Goal: Transaction & Acquisition: Purchase product/service

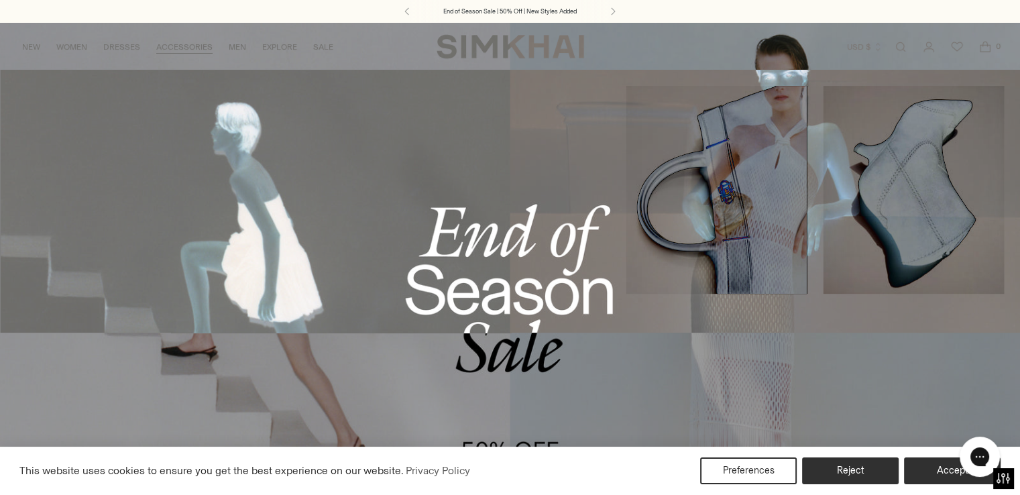
click at [145, 108] on link "All Footwear" at bounding box center [146, 105] width 60 height 9
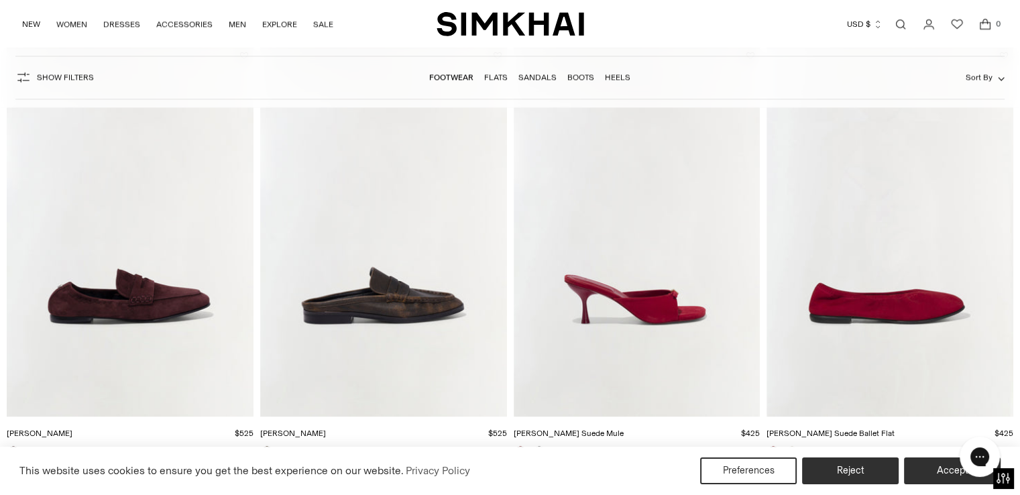
scroll to position [2029, 0]
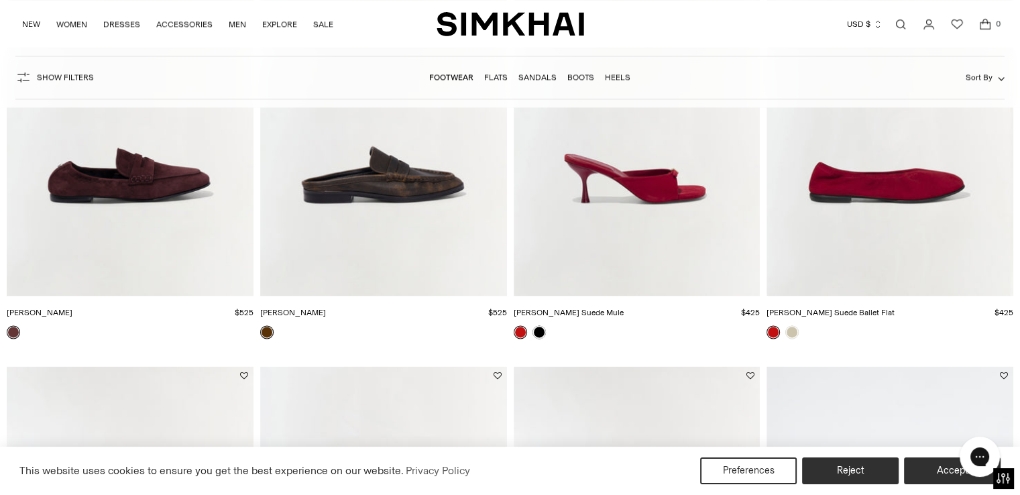
click at [390, 195] on img "Dean Leather Loafer" at bounding box center [383, 111] width 247 height 370
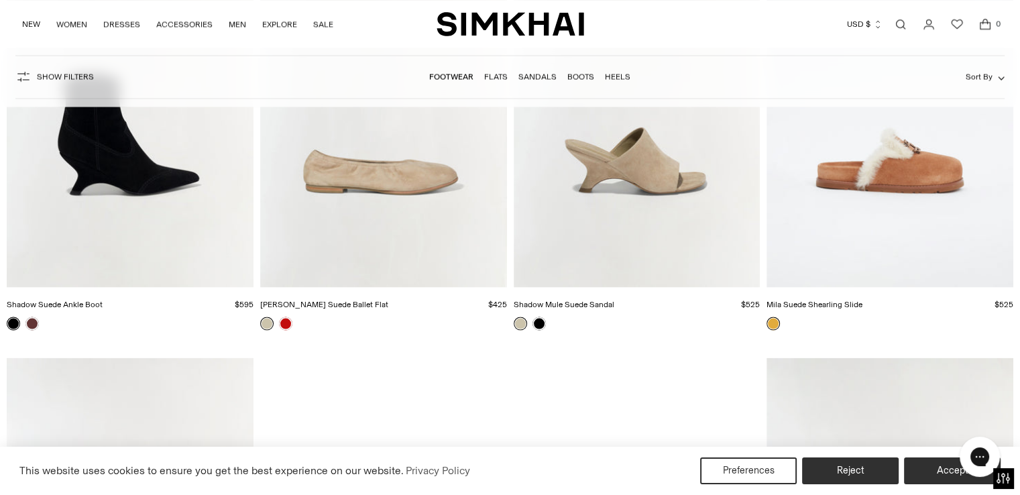
scroll to position [2481, 0]
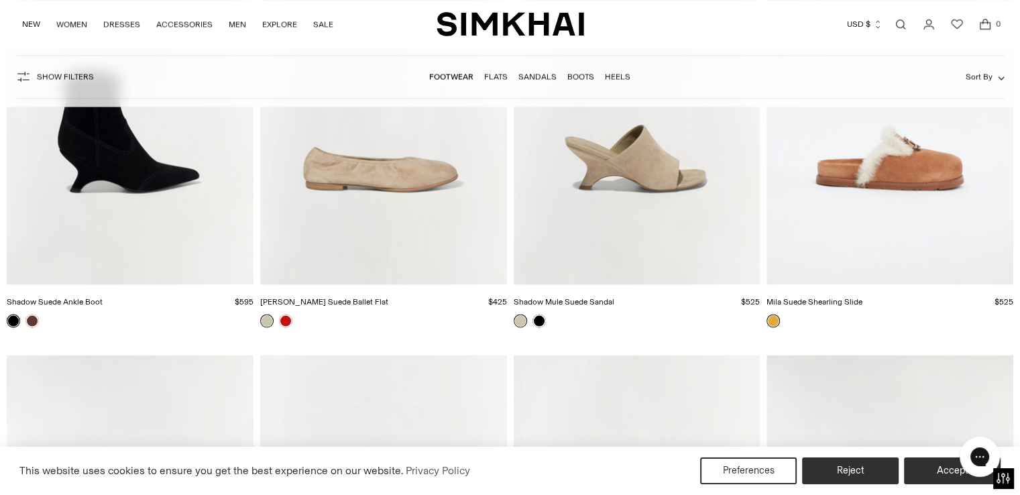
click at [543, 319] on link at bounding box center [539, 320] width 13 height 13
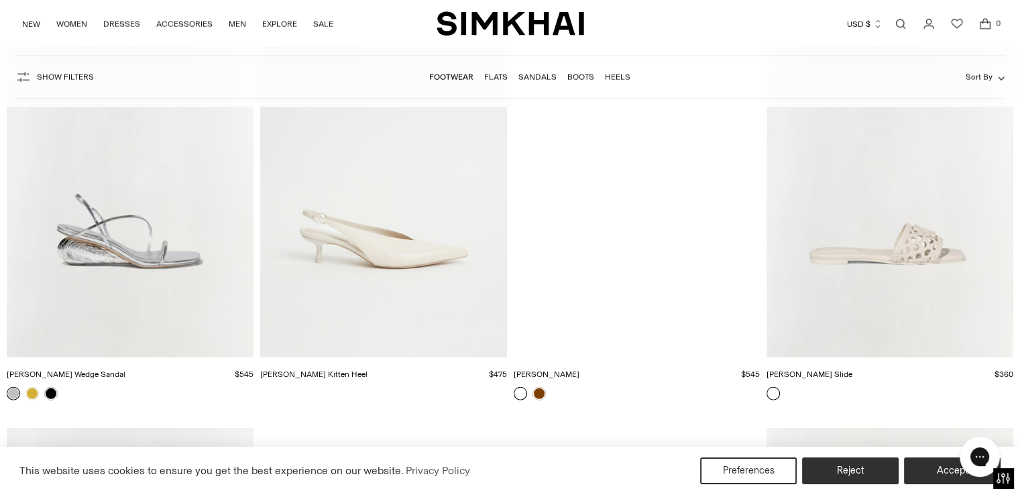
scroll to position [3300, 0]
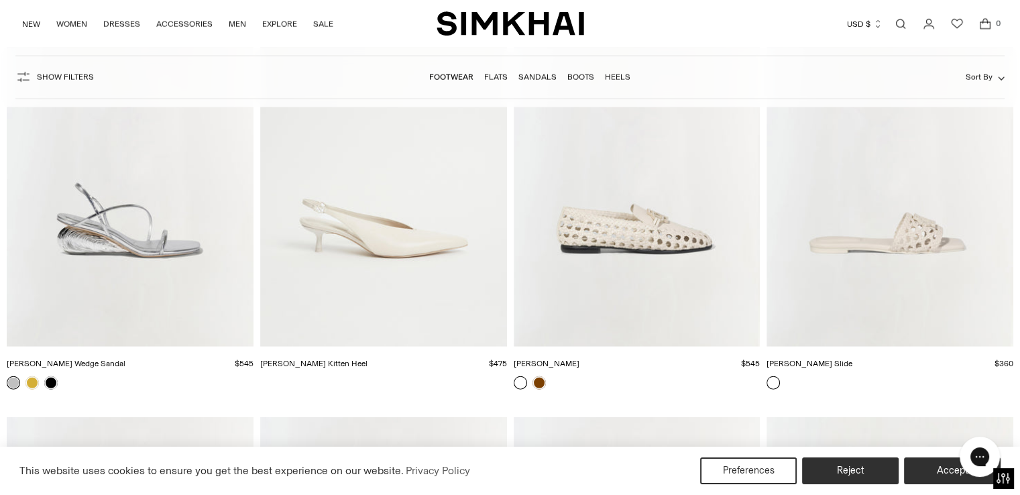
click at [539, 384] on link at bounding box center [539, 382] width 13 height 13
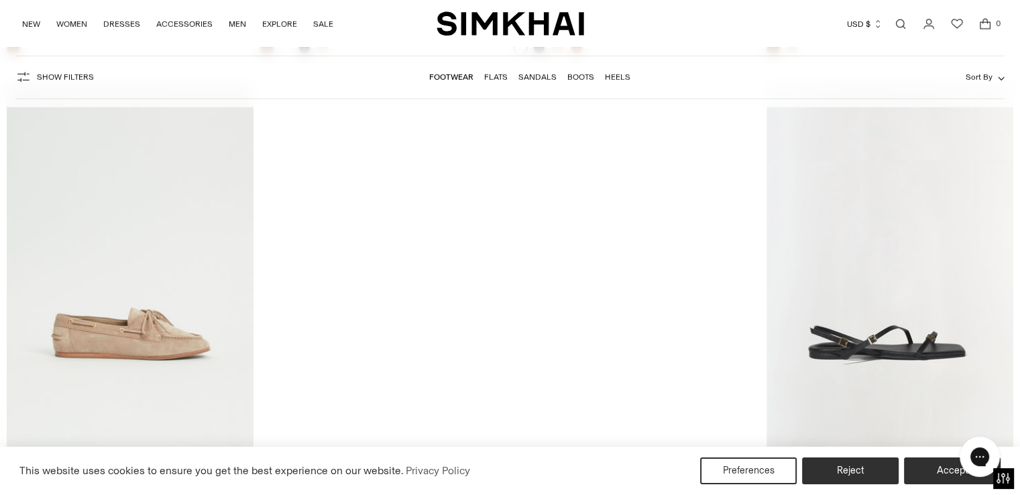
scroll to position [4076, 0]
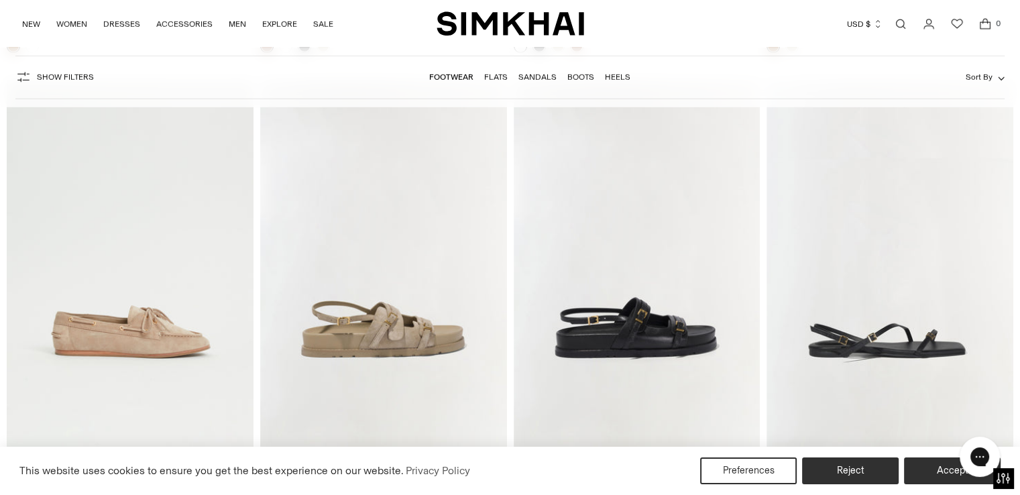
click at [134, 331] on img "Danner Suede Boat Shoe" at bounding box center [130, 265] width 247 height 370
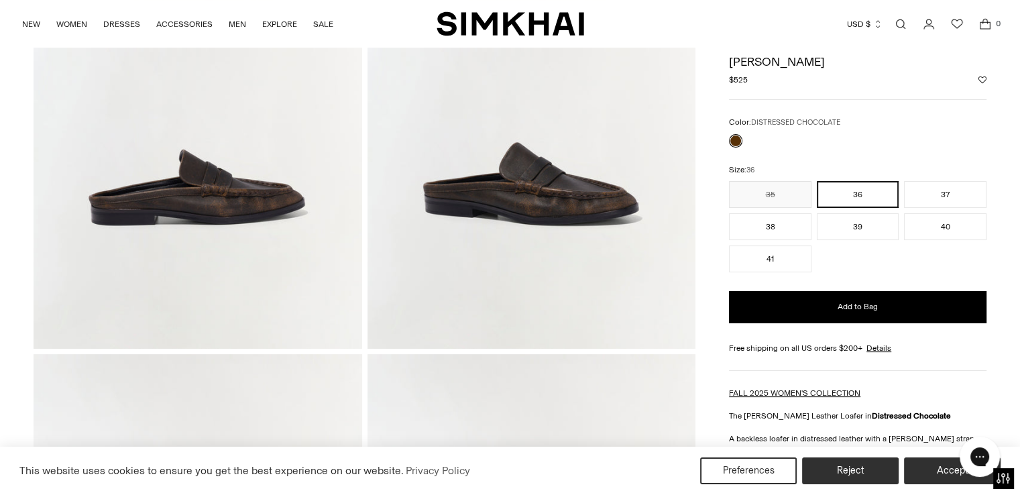
scroll to position [198, 0]
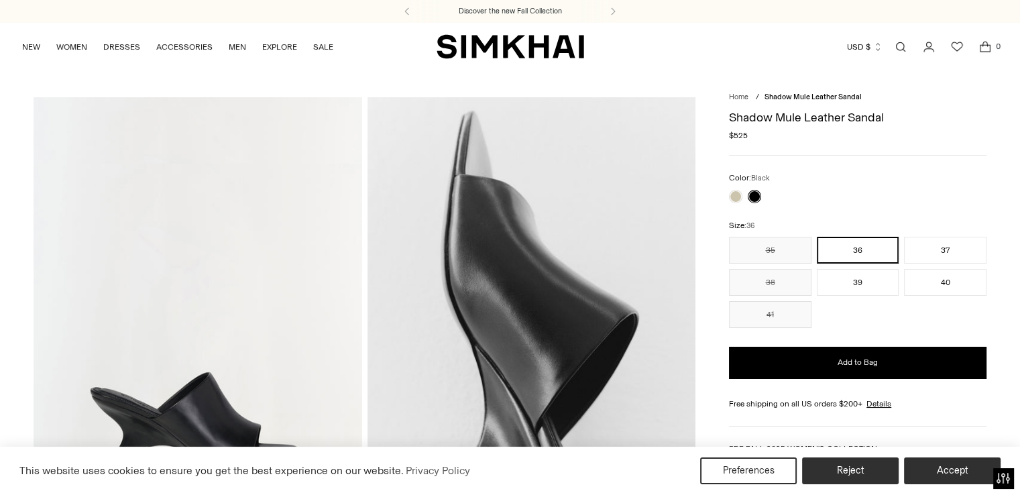
click at [737, 199] on link at bounding box center [735, 196] width 13 height 13
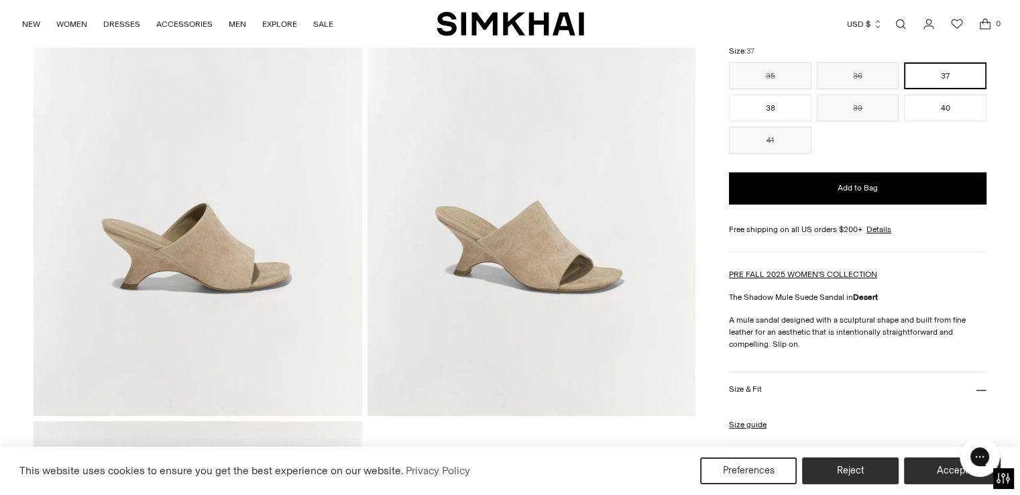
scroll to position [14, 0]
